Goal: Find specific page/section: Find specific page/section

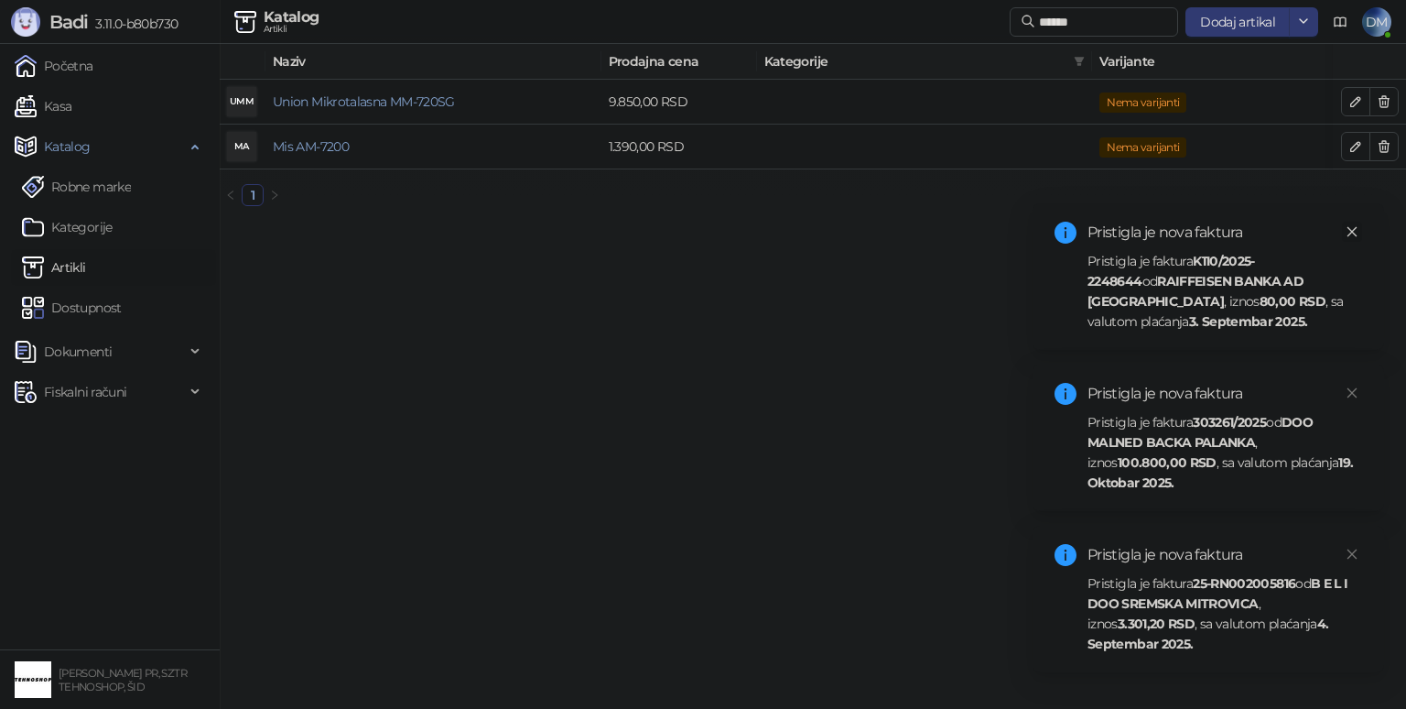
click at [1351, 226] on icon "close" at bounding box center [1352, 231] width 13 height 13
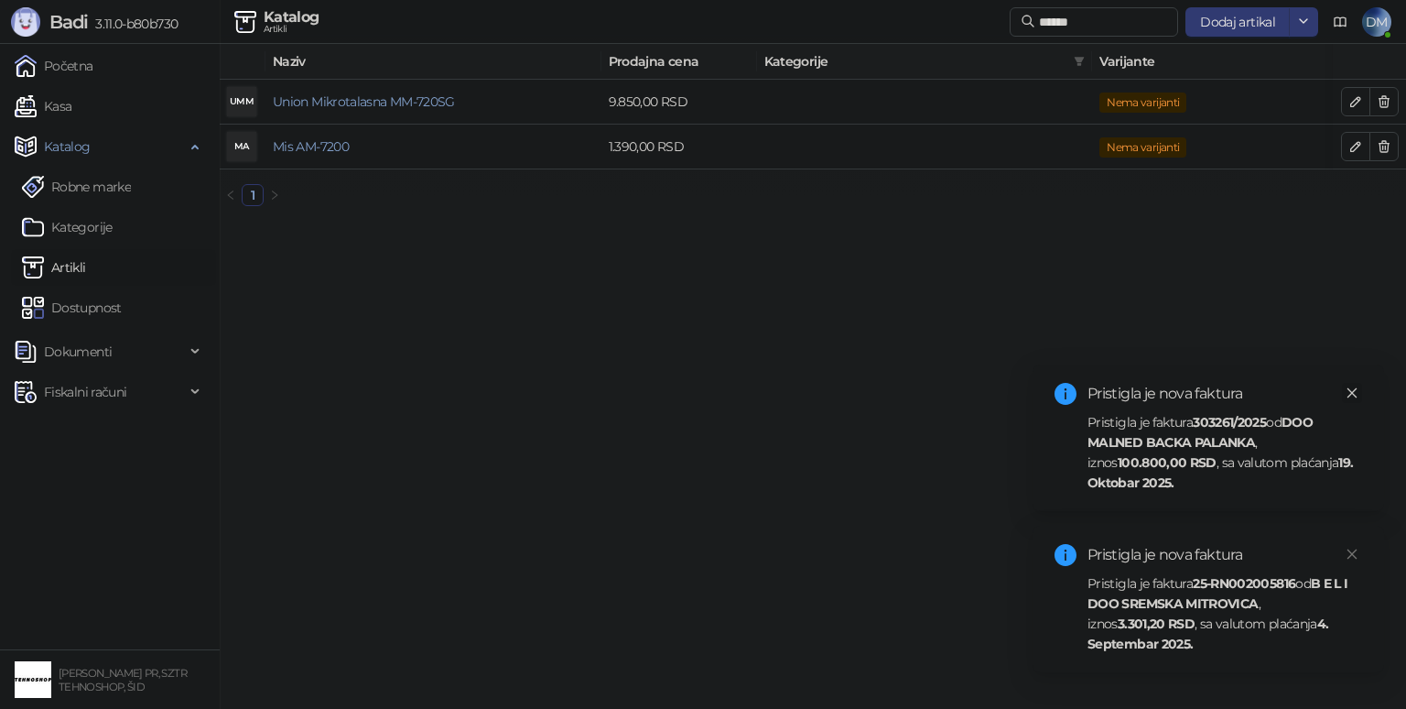
click at [1355, 391] on icon "close" at bounding box center [1352, 392] width 13 height 13
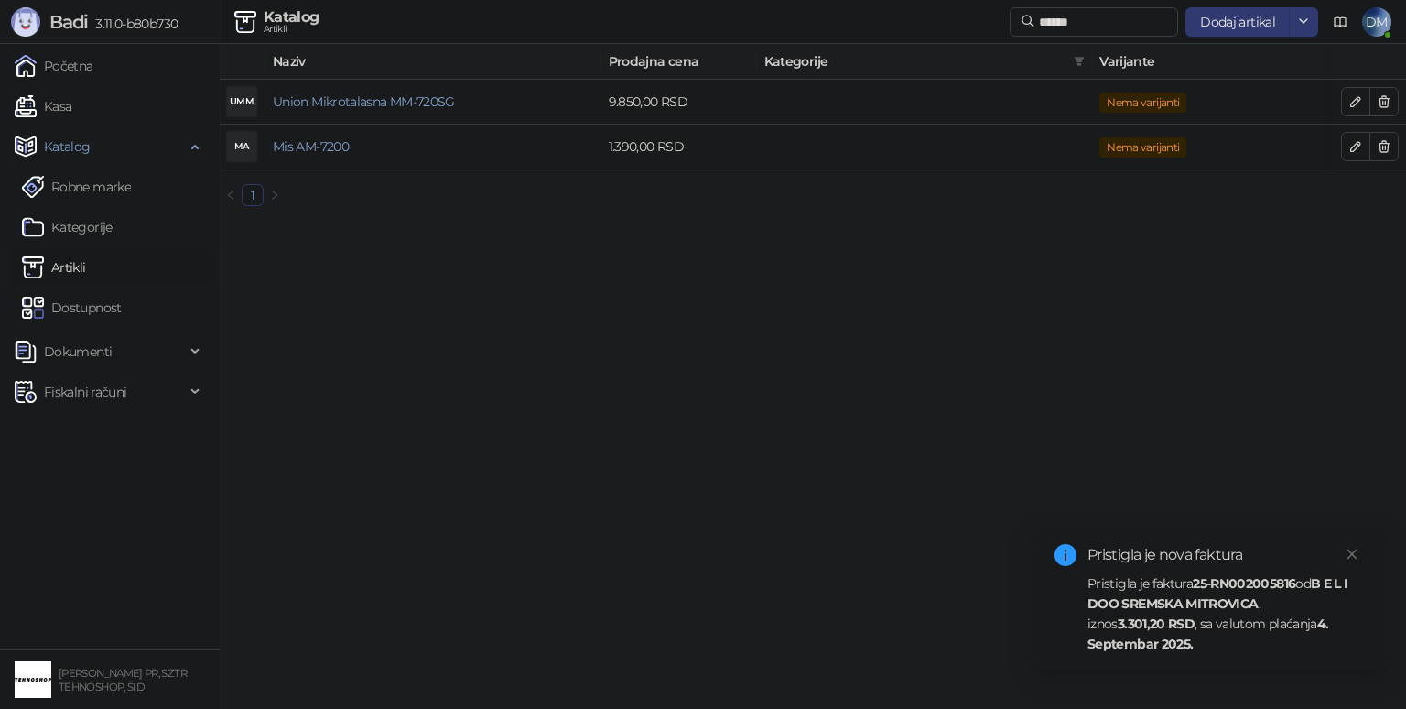
drag, startPoint x: 1358, startPoint y: 549, endPoint x: 1342, endPoint y: 542, distance: 18.0
click at [1358, 549] on link "Close" at bounding box center [1352, 554] width 20 height 20
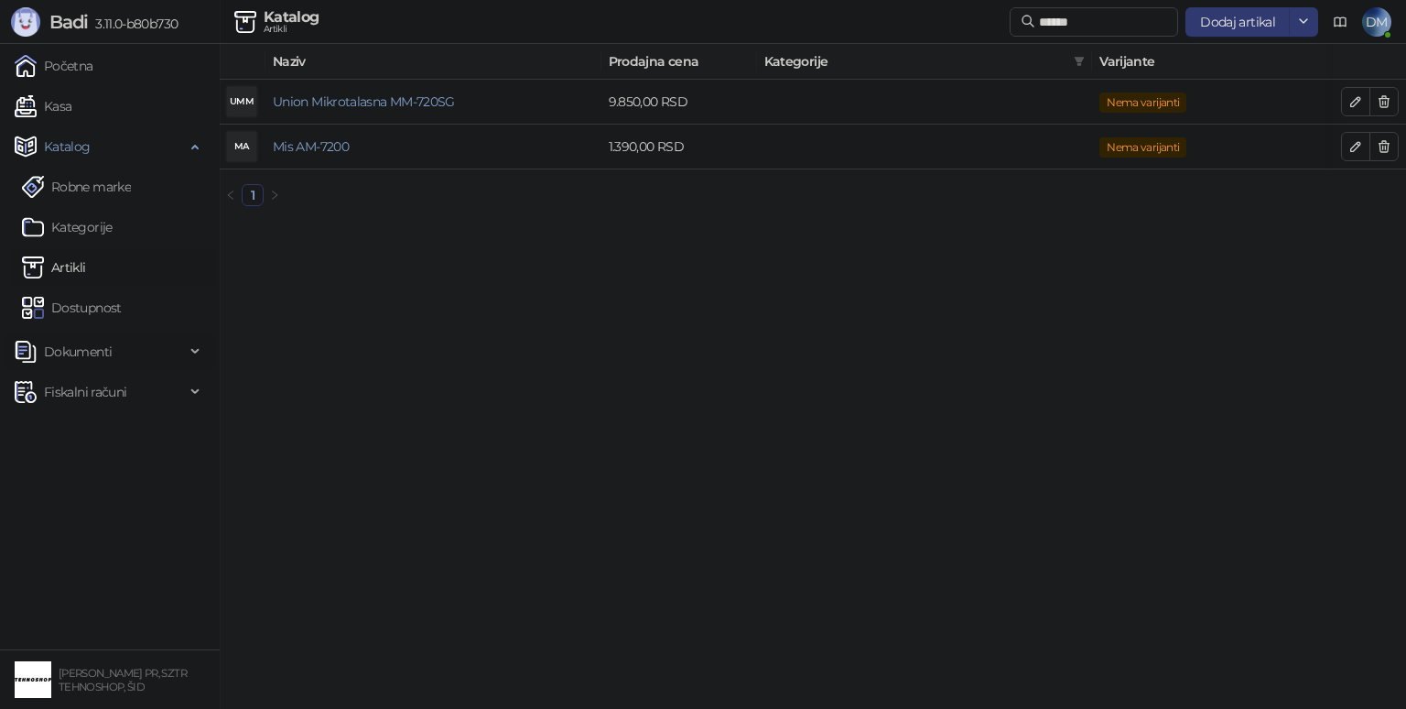
click at [92, 348] on span "Dokumenti" at bounding box center [78, 351] width 68 height 37
drag, startPoint x: 178, startPoint y: 359, endPoint x: 172, endPoint y: 349, distance: 11.5
click at [178, 358] on span "Dokumenti" at bounding box center [100, 351] width 170 height 37
click at [71, 105] on link "Kasa" at bounding box center [43, 106] width 57 height 37
click at [128, 404] on span "Fiskalni računi" at bounding box center [100, 391] width 170 height 37
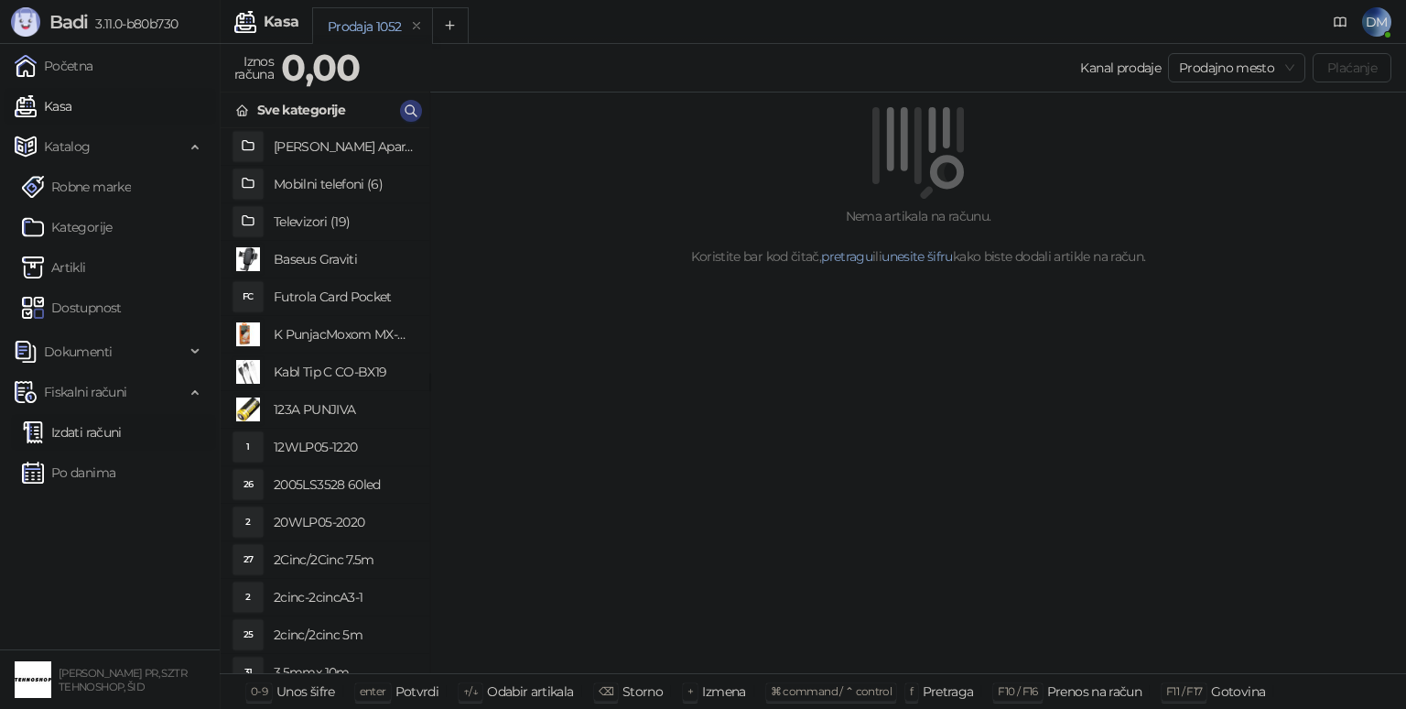
click at [106, 434] on link "Izdati računi" at bounding box center [72, 432] width 100 height 37
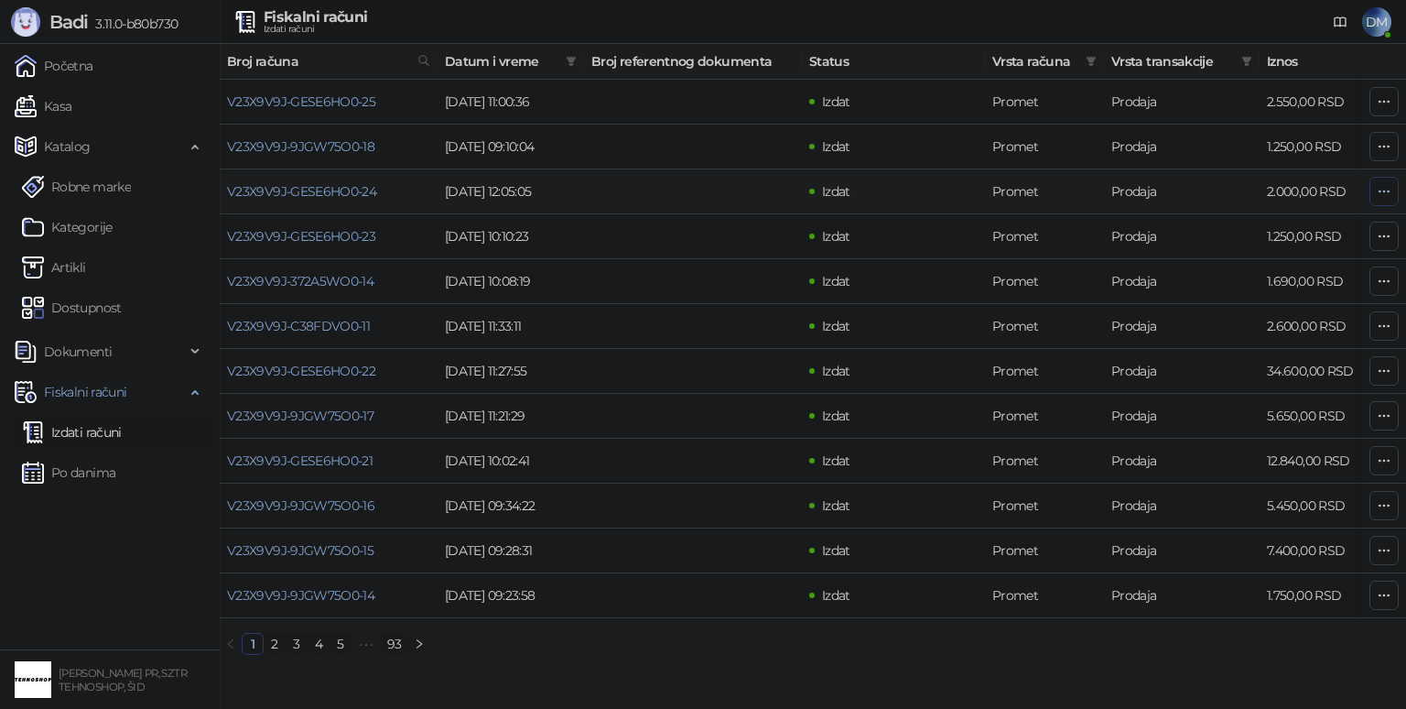
click at [1396, 190] on button "button" at bounding box center [1383, 191] width 29 height 29
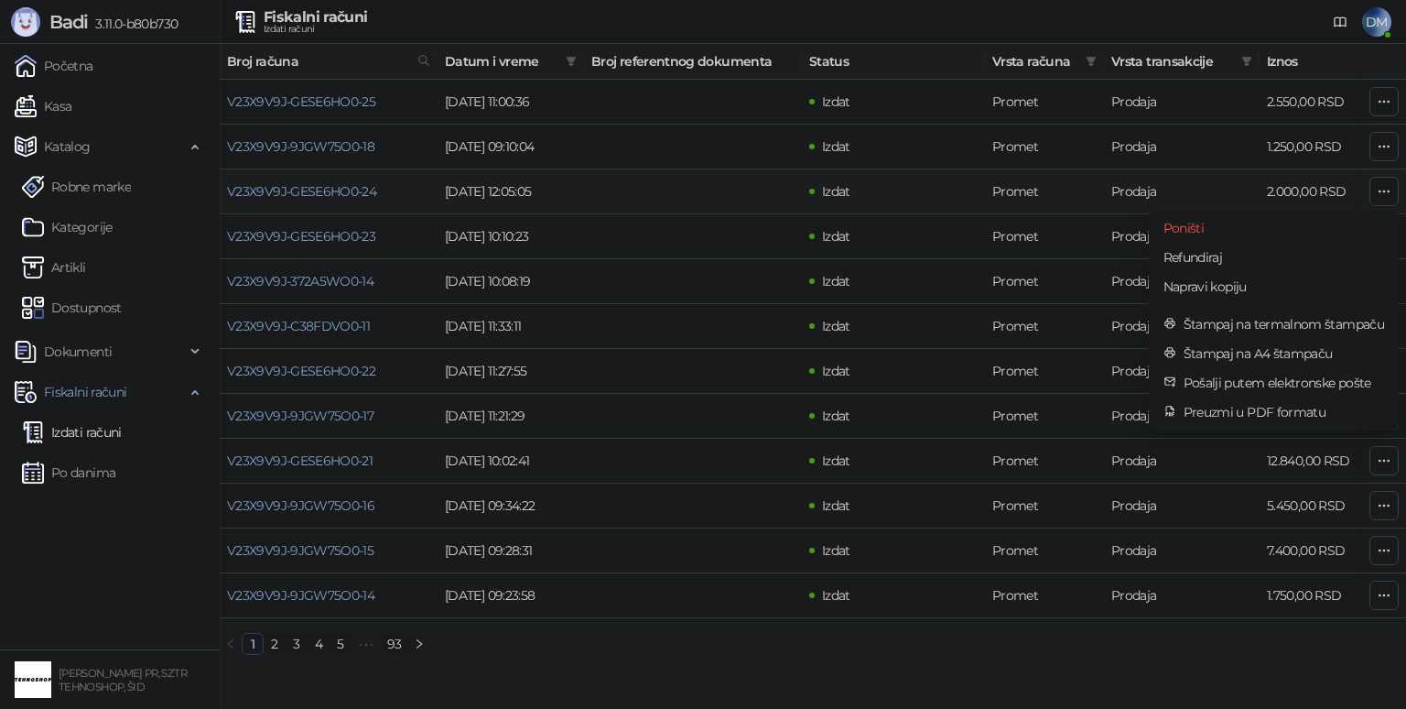
click at [668, 187] on td at bounding box center [693, 191] width 218 height 45
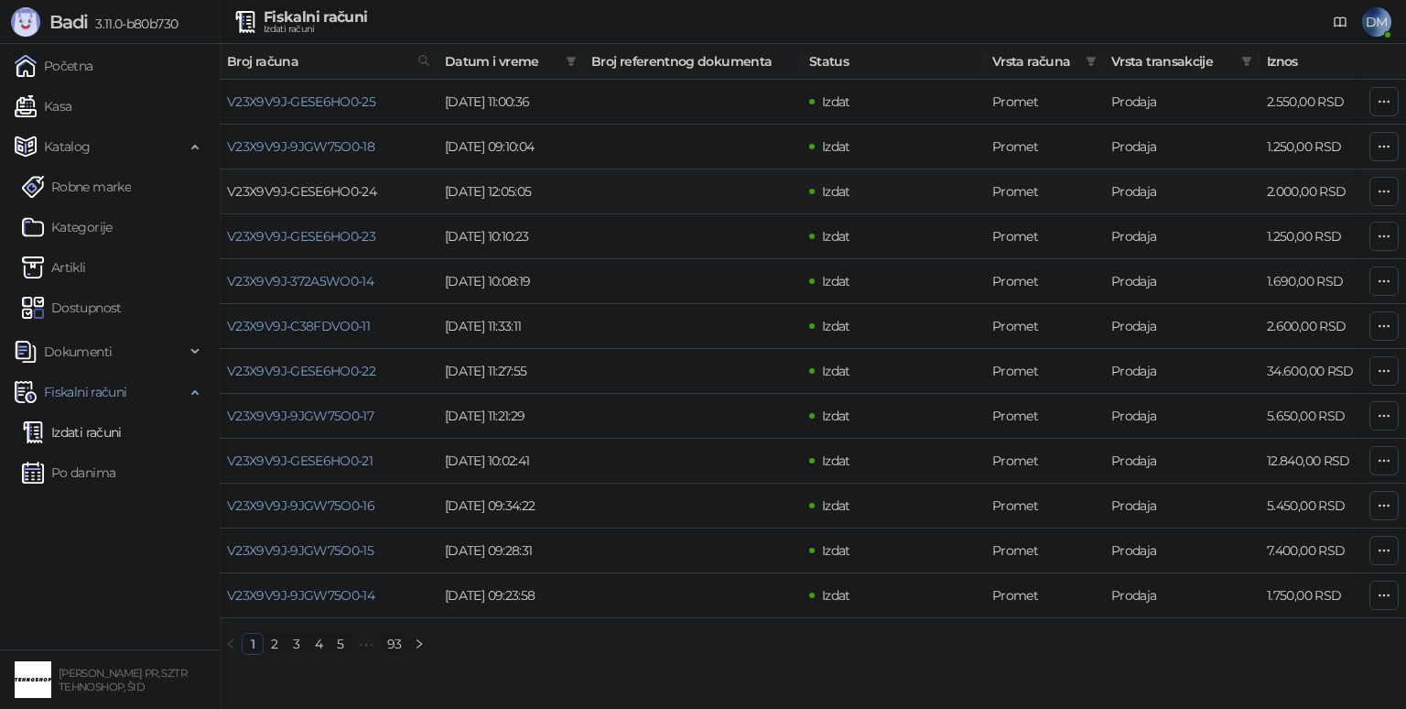
click at [348, 190] on link "V23X9V9J-GESE6HO0-24" at bounding box center [301, 191] width 149 height 16
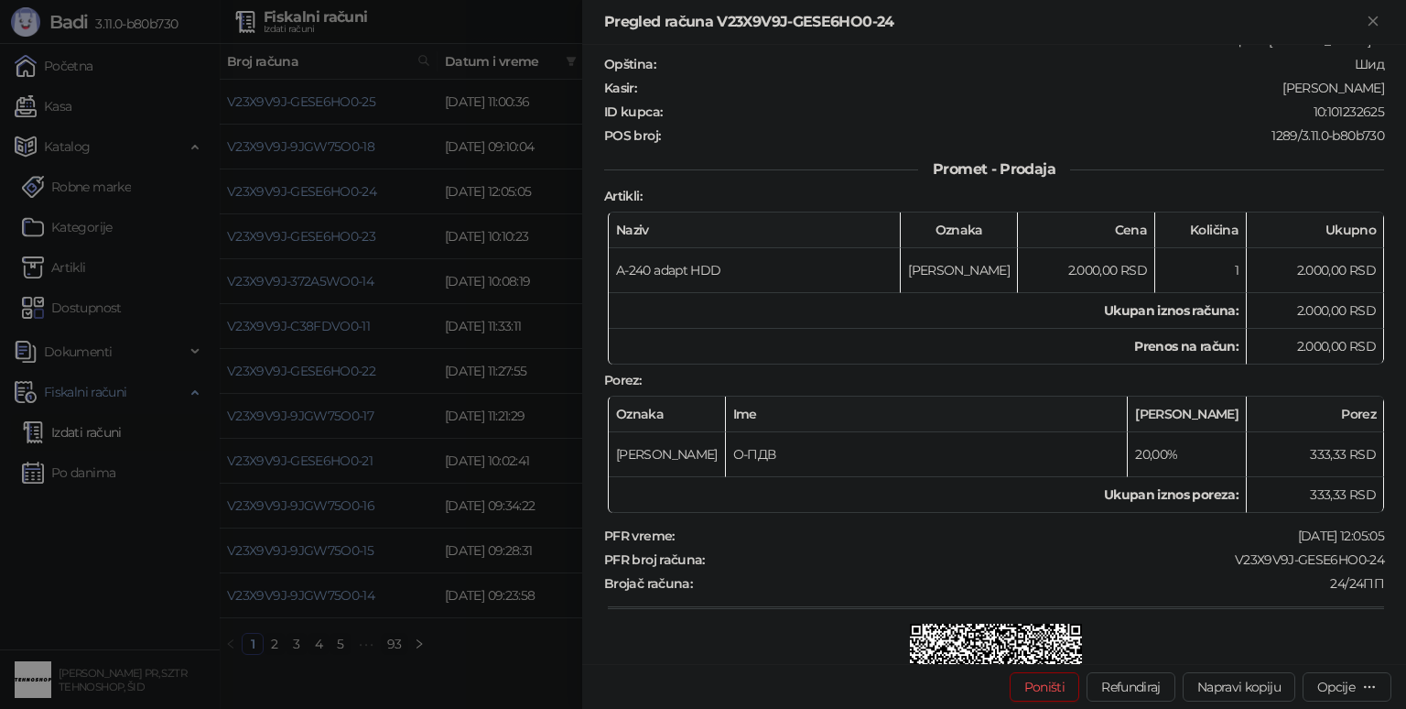
scroll to position [92, 0]
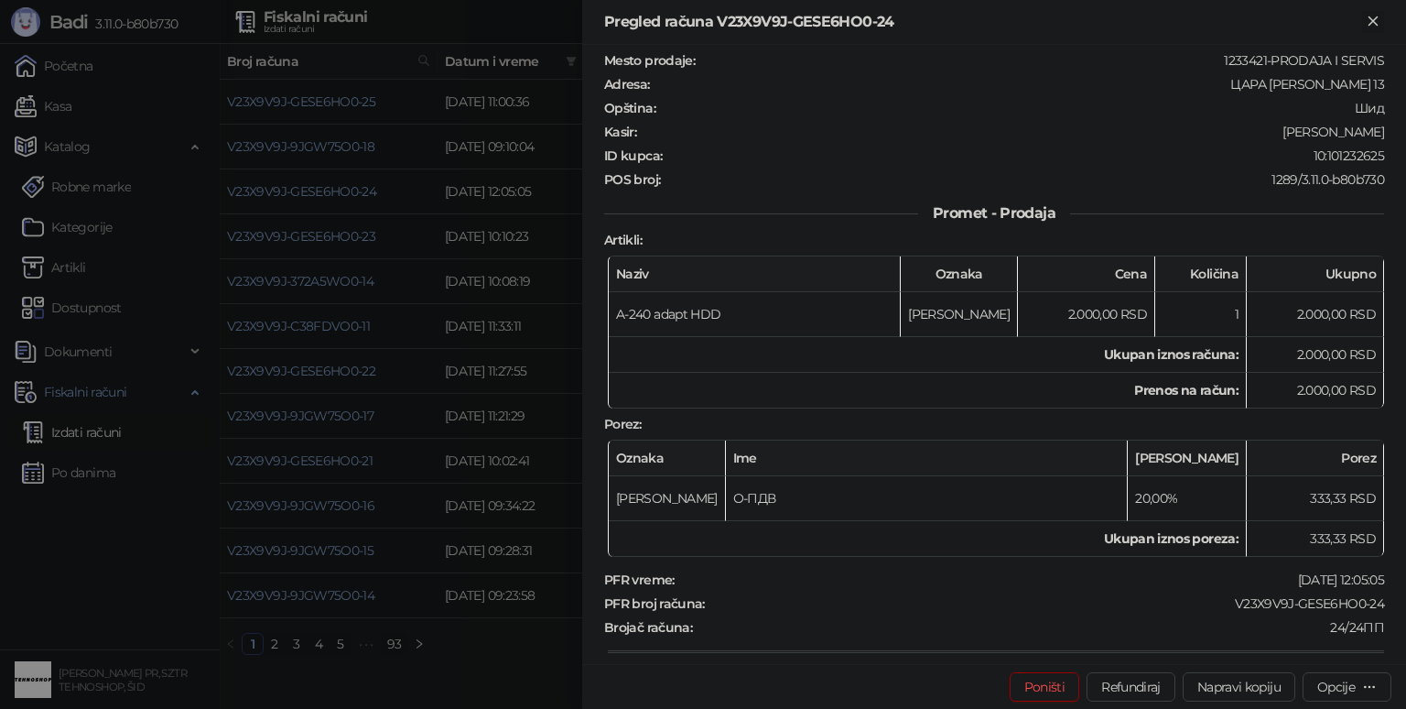
click at [1378, 22] on icon "Zatvori" at bounding box center [1373, 21] width 16 height 16
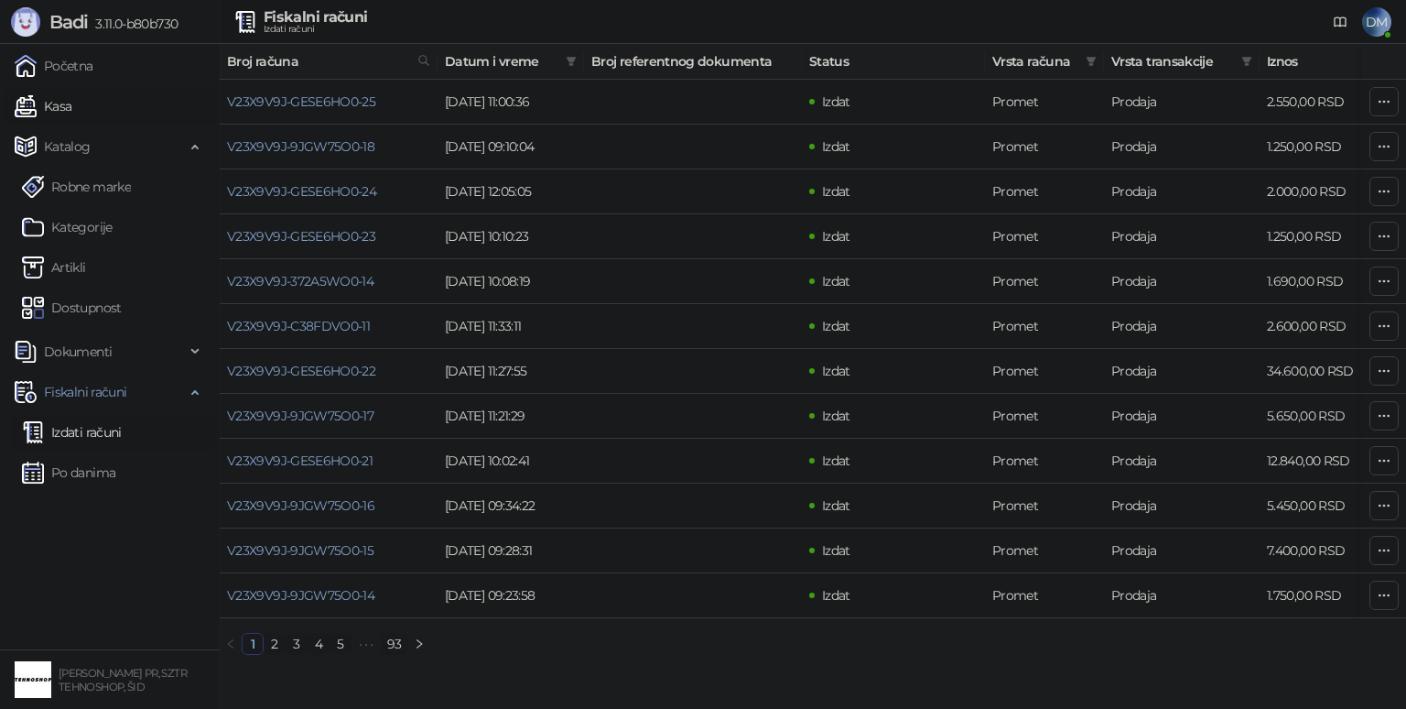
click at [71, 109] on link "Kasa" at bounding box center [43, 106] width 57 height 37
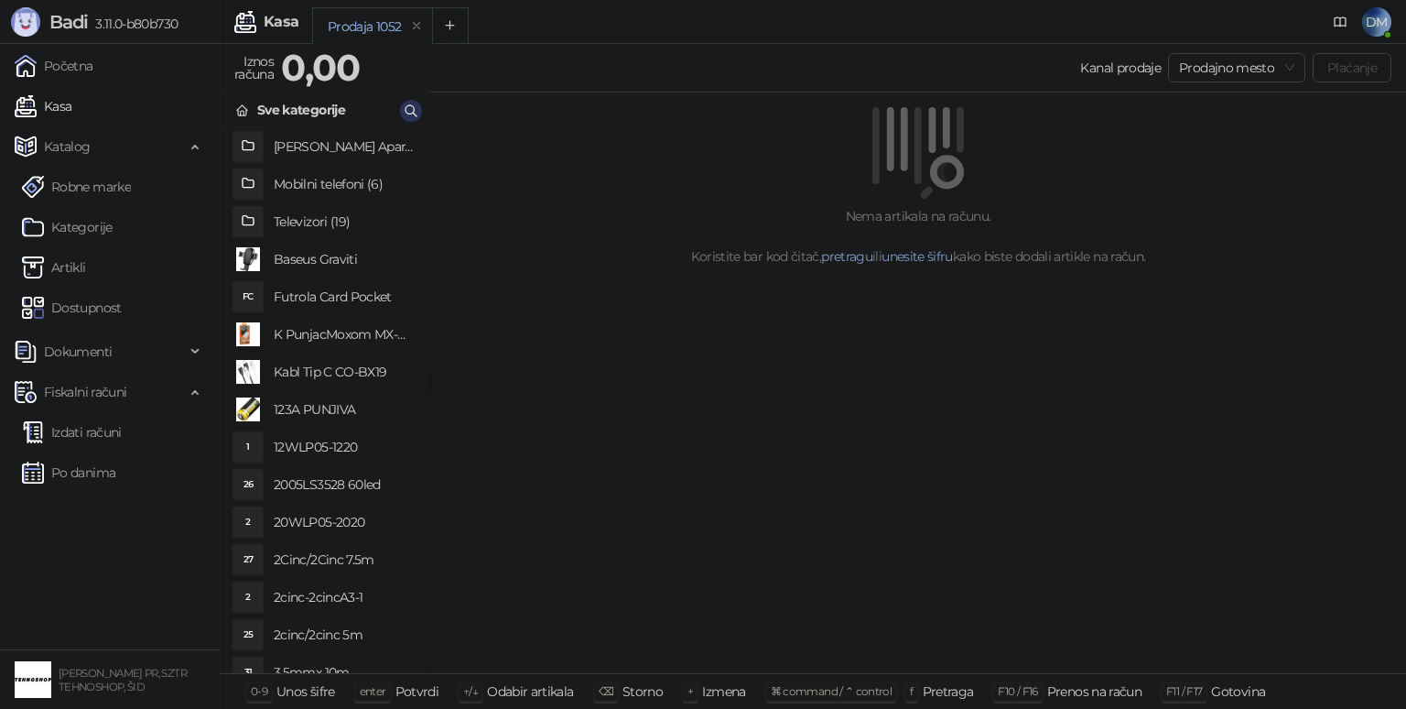
click at [410, 111] on icon "button" at bounding box center [411, 110] width 15 height 15
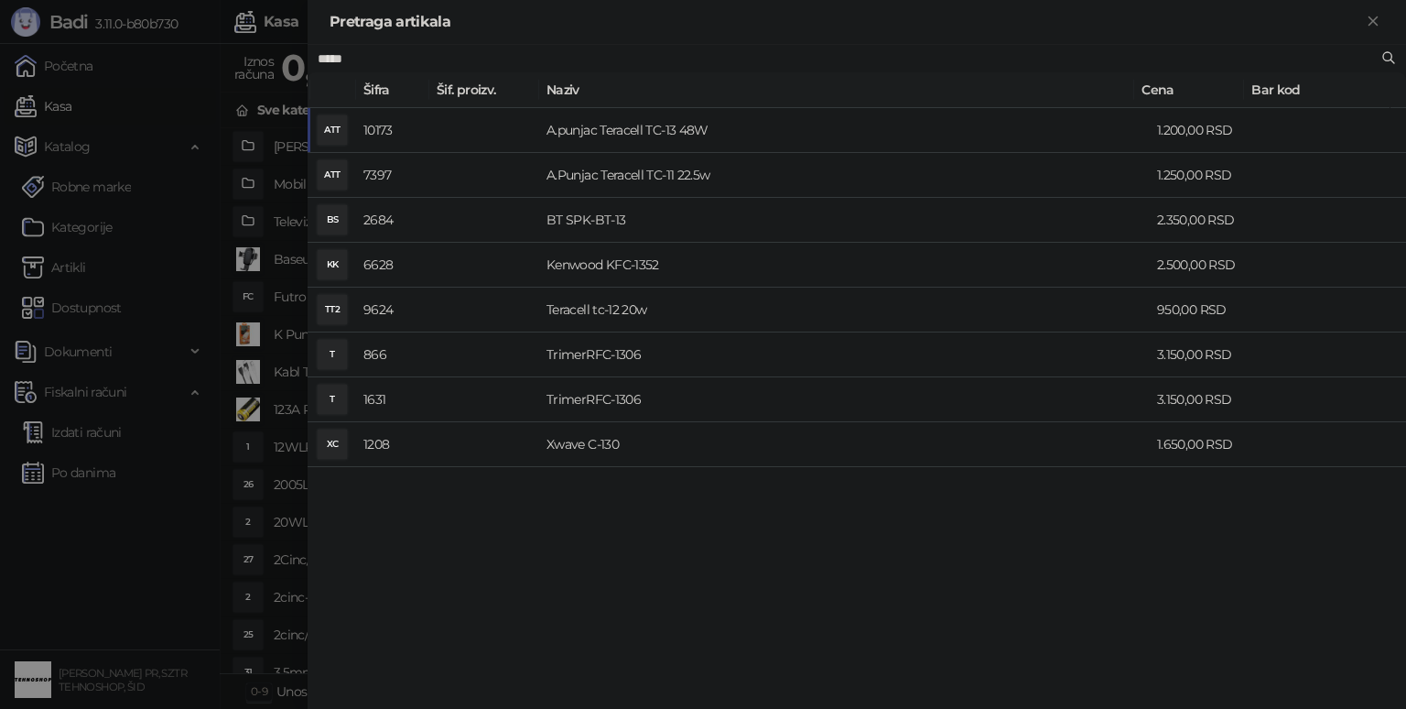
type input "*****"
